Goal: Information Seeking & Learning: Learn about a topic

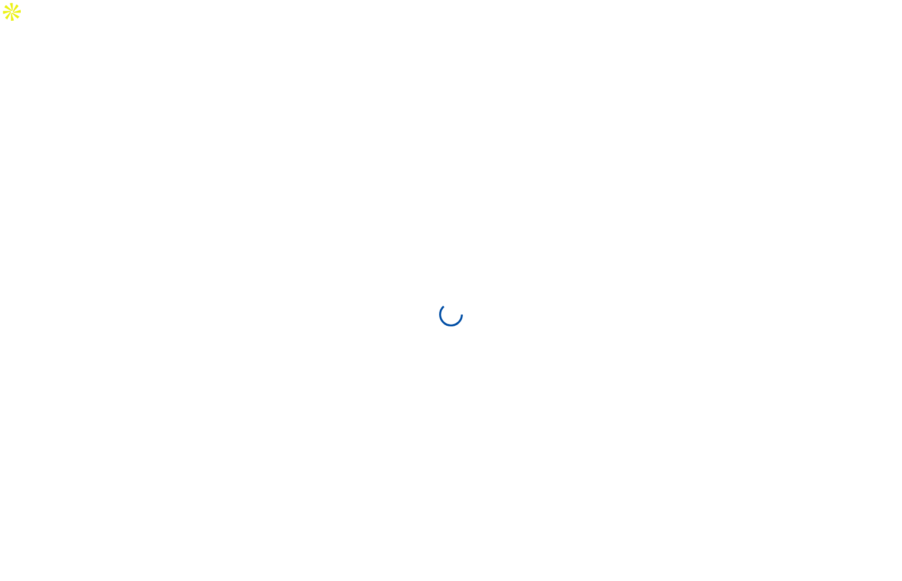
select select "**********"
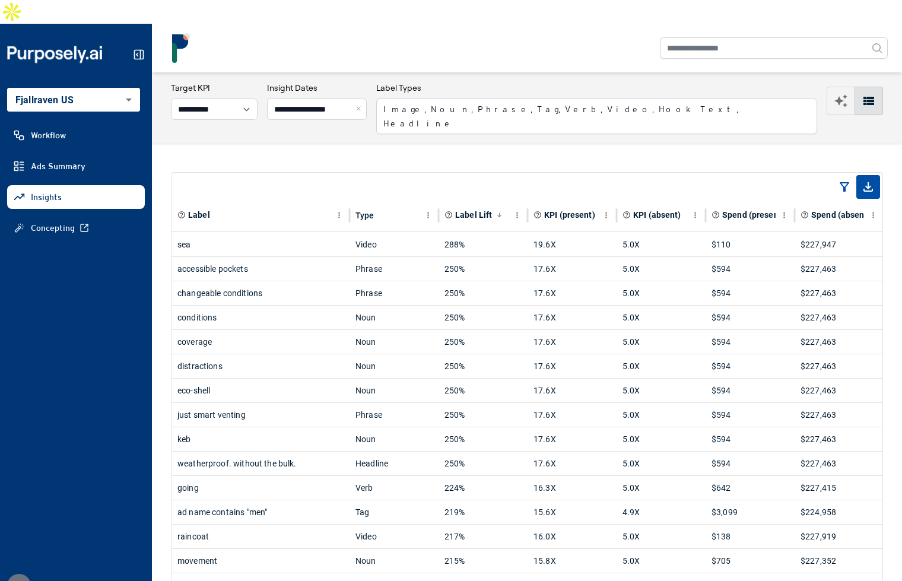
click at [367, 98] on button "Close" at bounding box center [359, 108] width 13 height 21
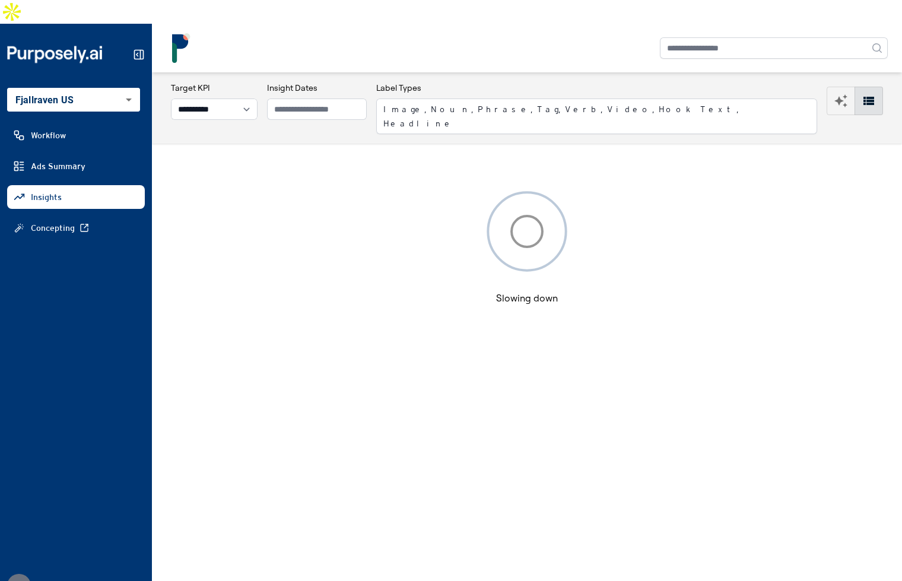
click at [439, 35] on div at bounding box center [526, 48] width 721 height 30
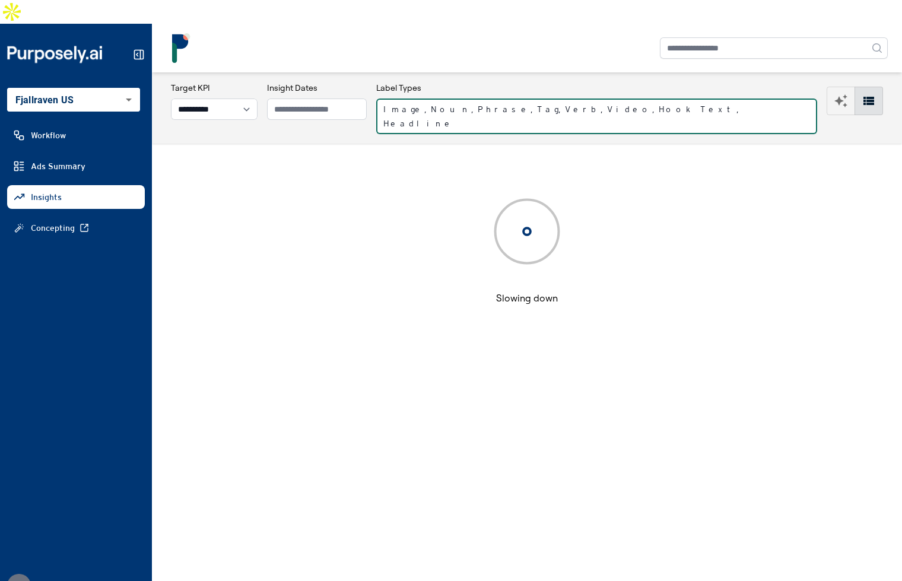
drag, startPoint x: 466, startPoint y: 90, endPoint x: 454, endPoint y: 91, distance: 11.9
click at [465, 98] on button "Image, Noun, Phrase, Tag, Verb, Video, Hook Text, Headline" at bounding box center [596, 116] width 441 height 36
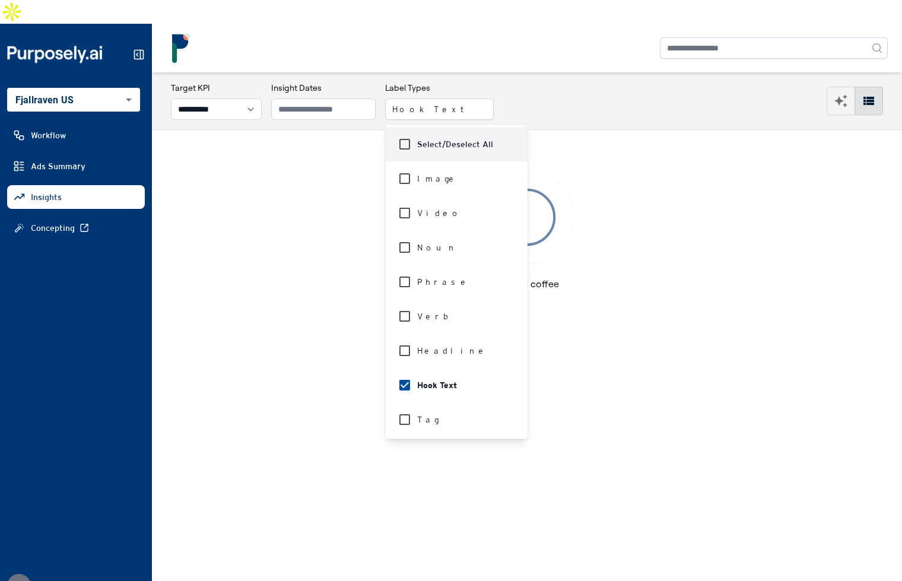
click at [510, 39] on div at bounding box center [526, 48] width 721 height 30
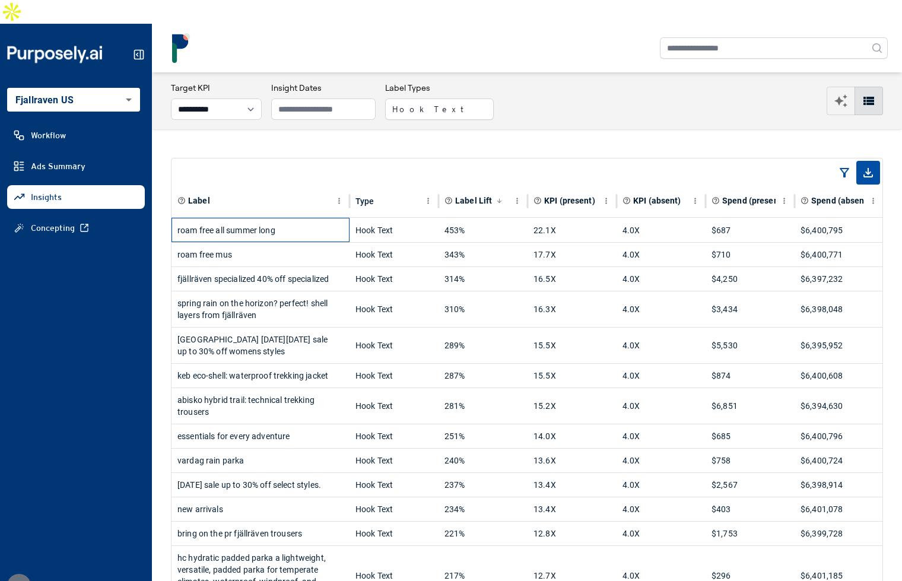
click at [292, 218] on div "roam free all summer long" at bounding box center [260, 230] width 166 height 24
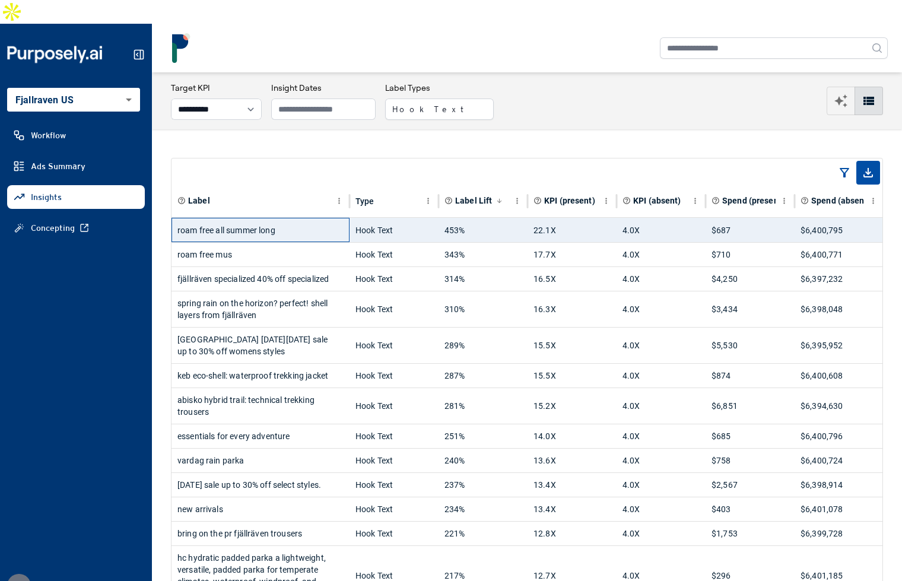
click at [312, 218] on div "roam free all summer long" at bounding box center [260, 230] width 166 height 24
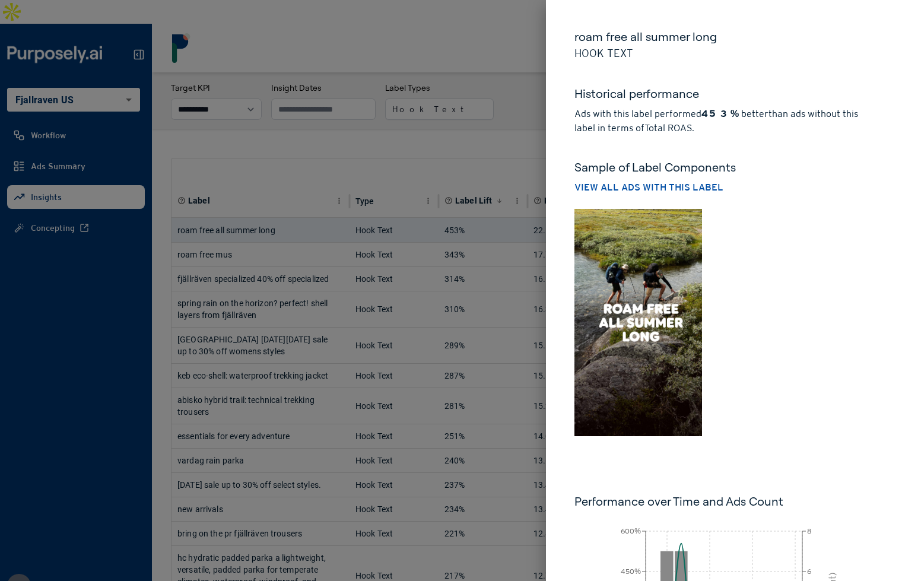
click at [510, 132] on div at bounding box center [451, 290] width 902 height 581
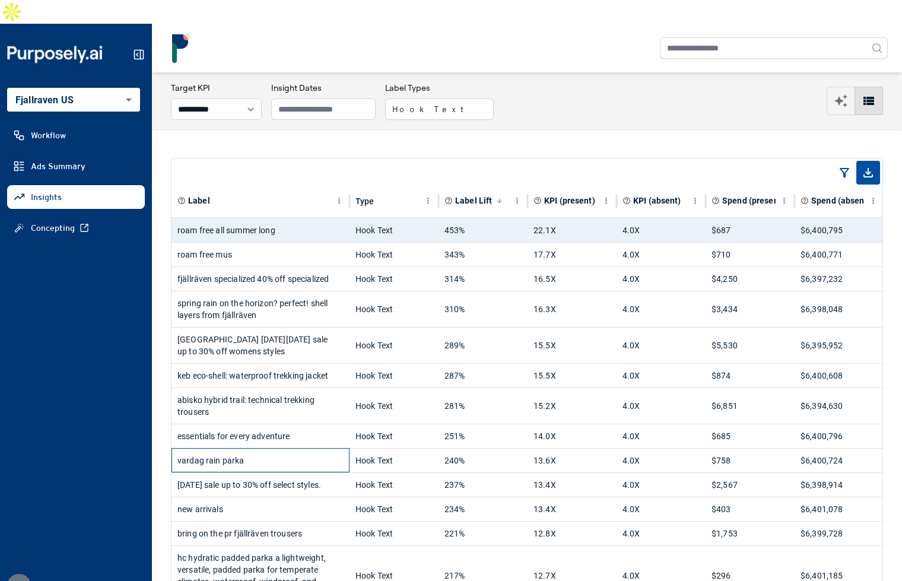
click at [281, 448] on div "vardag rain parka" at bounding box center [260, 460] width 166 height 24
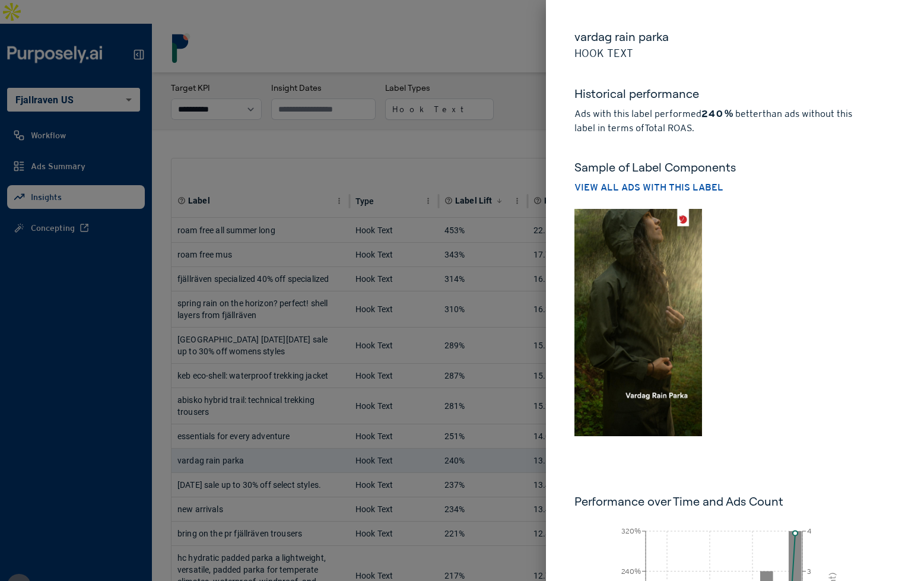
click at [470, 119] on div at bounding box center [451, 290] width 902 height 581
